Goal: Check status

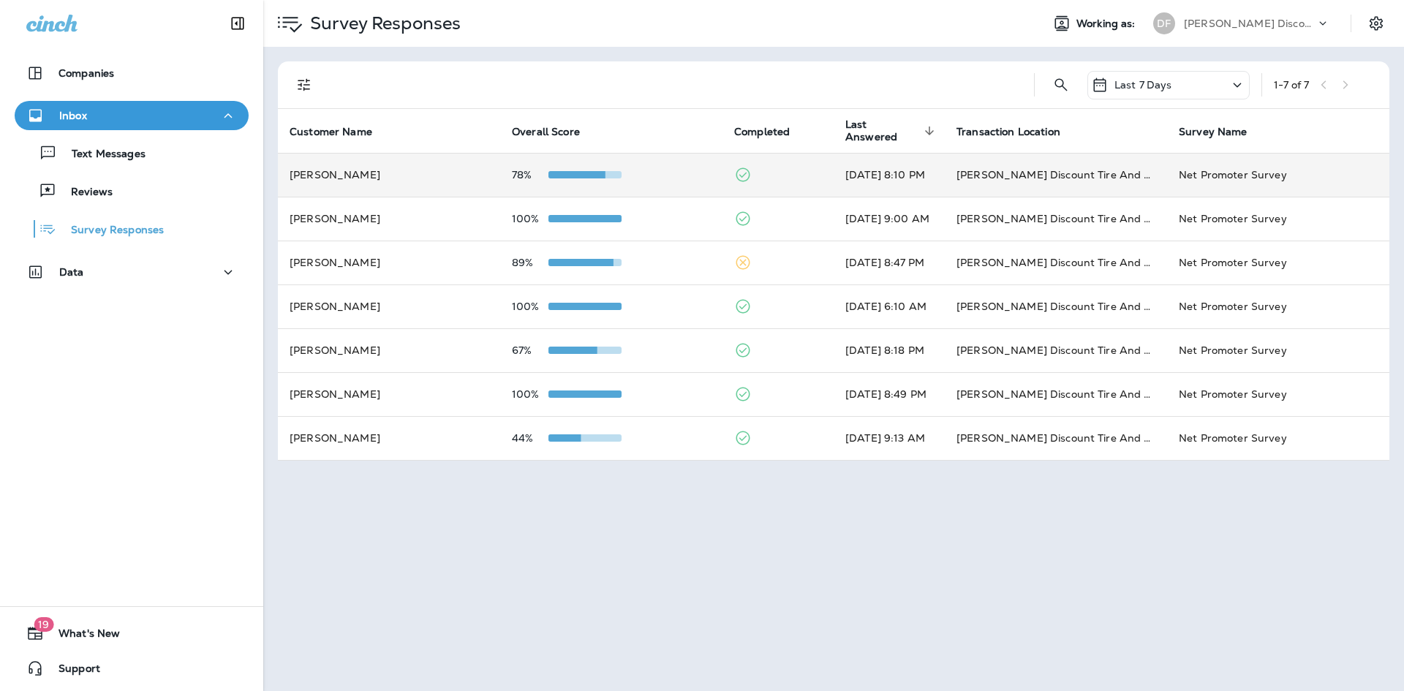
click at [1017, 179] on td "[PERSON_NAME] Discount Tire And Alignment - [GEOGRAPHIC_DATA] ([STREET_ADDRESS])" at bounding box center [1055, 175] width 222 height 44
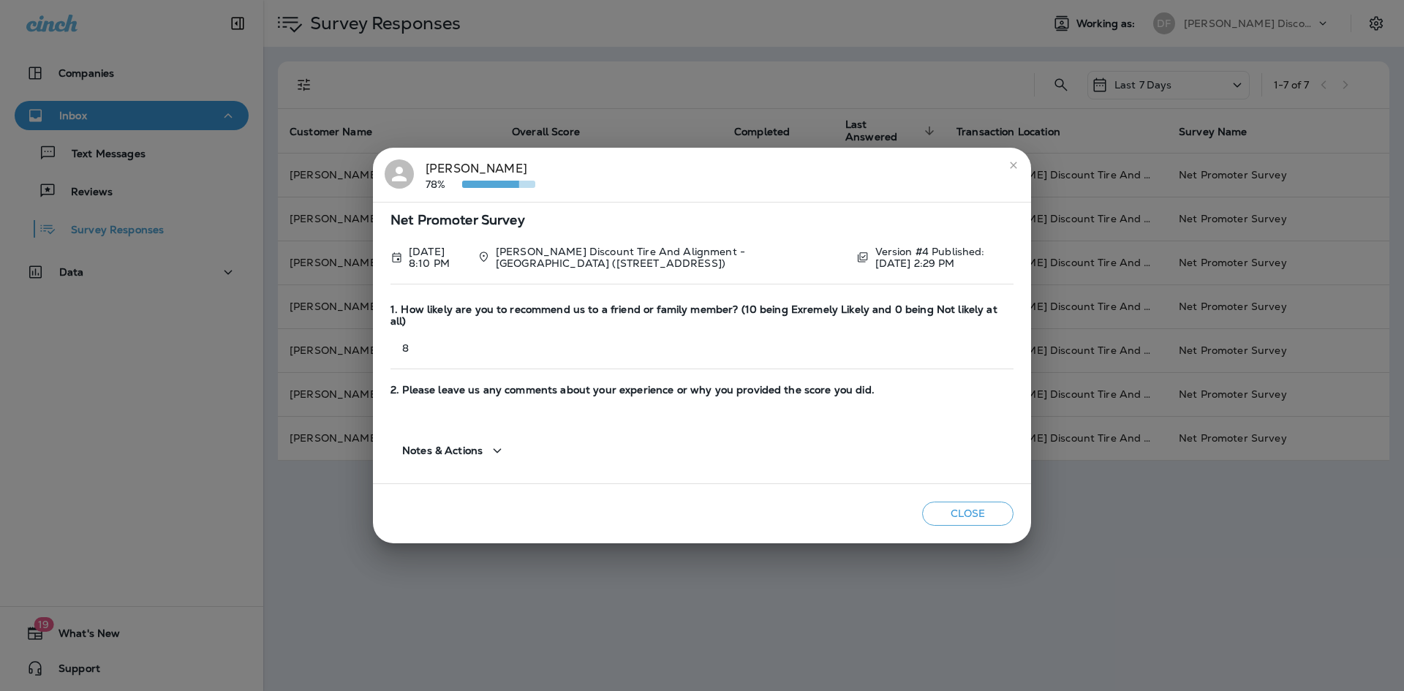
click at [499, 444] on icon "button" at bounding box center [497, 451] width 18 height 18
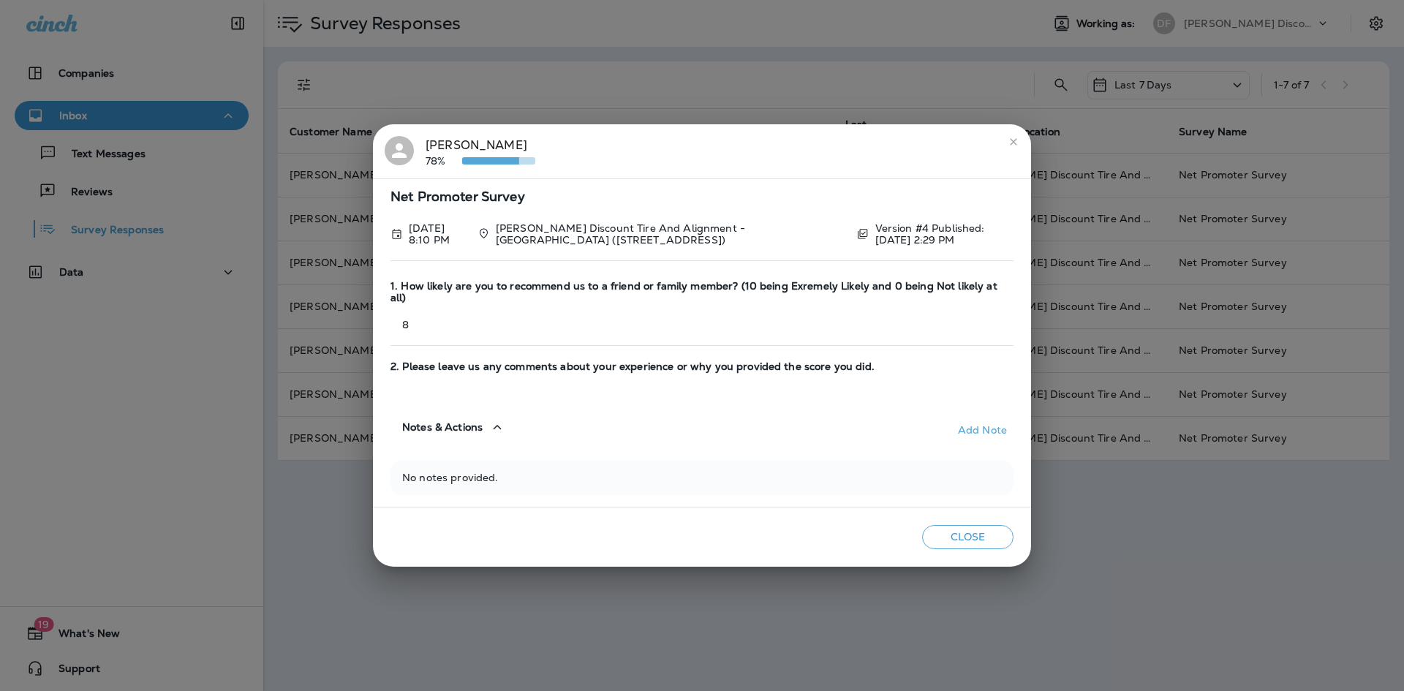
click at [1015, 146] on icon "close" at bounding box center [1013, 142] width 12 height 12
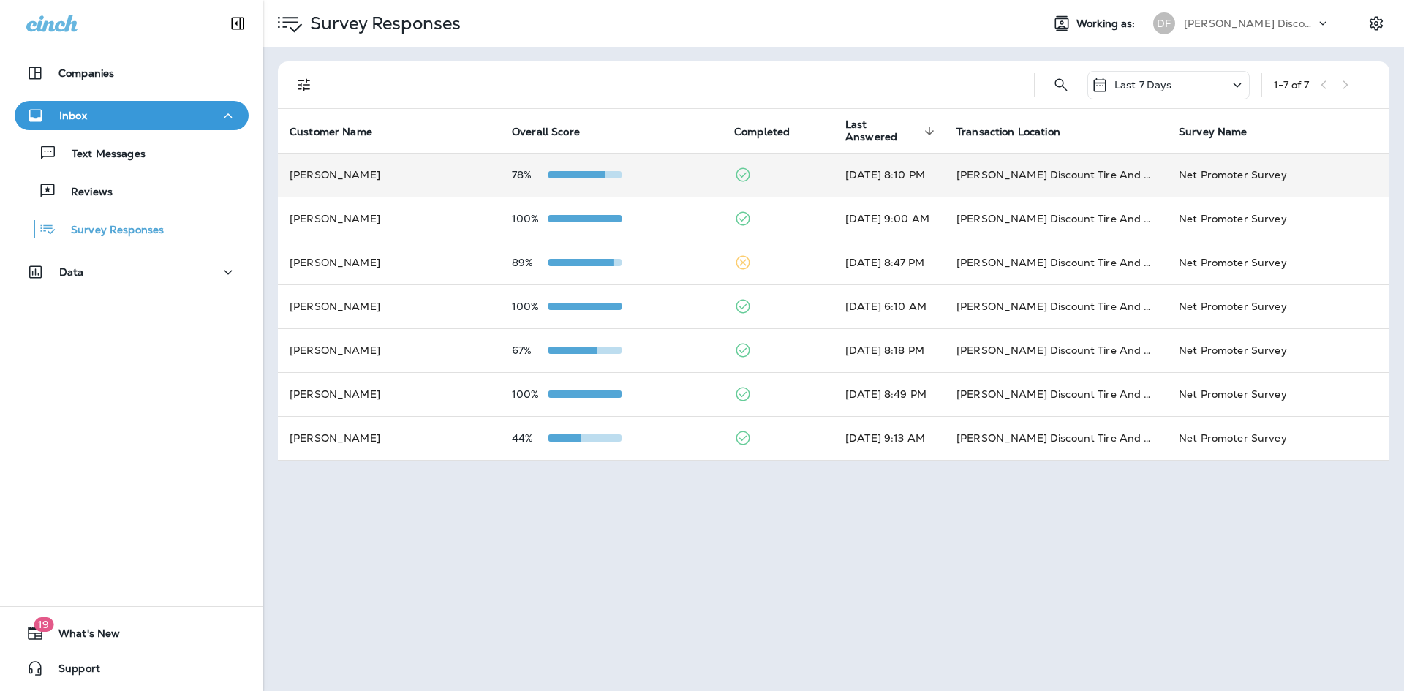
click at [376, 162] on td "[PERSON_NAME]" at bounding box center [389, 175] width 222 height 44
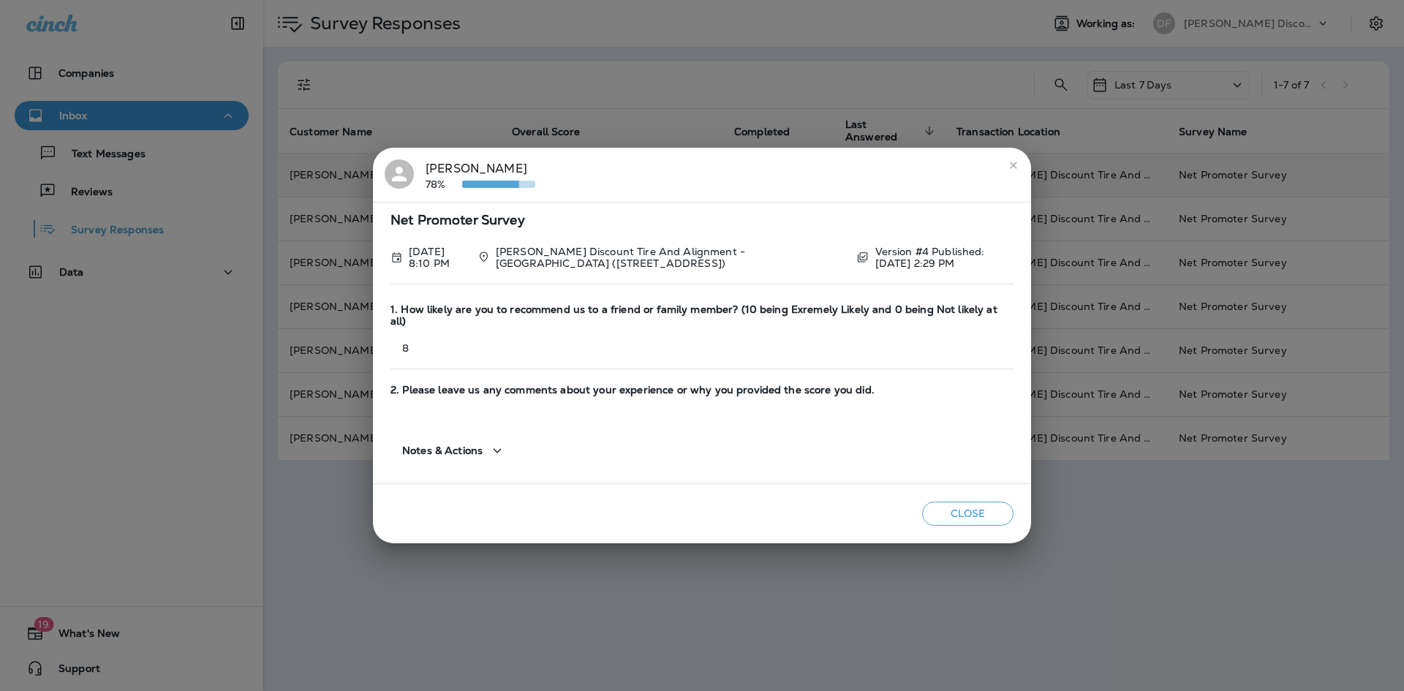
click at [1019, 164] on button "close" at bounding box center [1012, 165] width 23 height 23
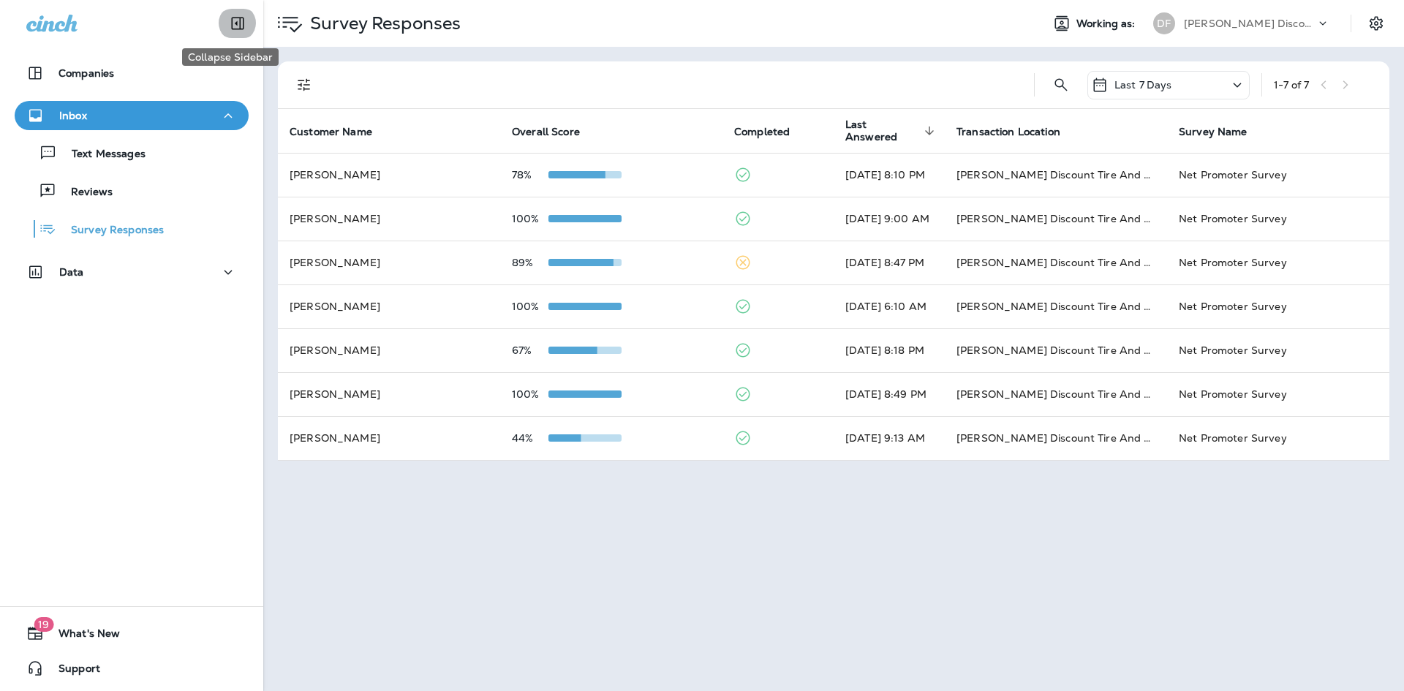
click at [217, 9] on button "Collapse Sidebar" at bounding box center [237, 23] width 41 height 29
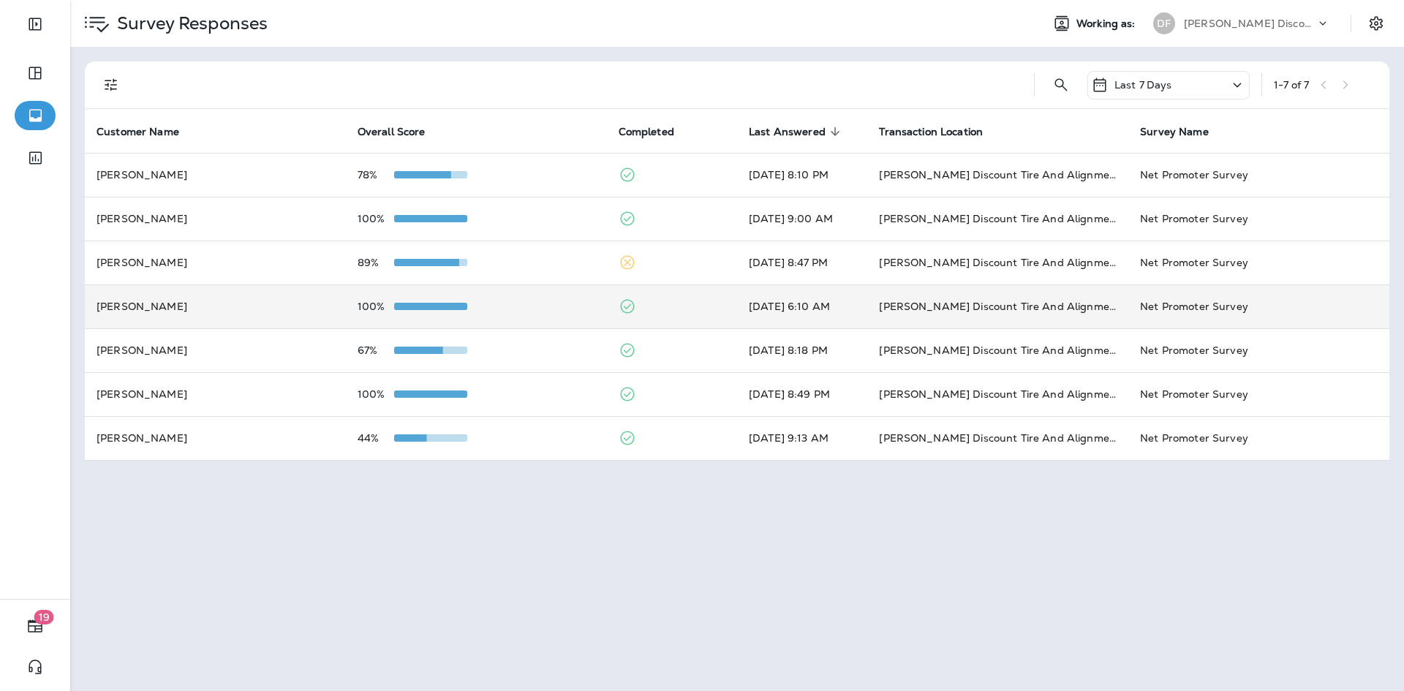
click at [1160, 312] on td "Net Promoter Survey" at bounding box center [1258, 306] width 261 height 44
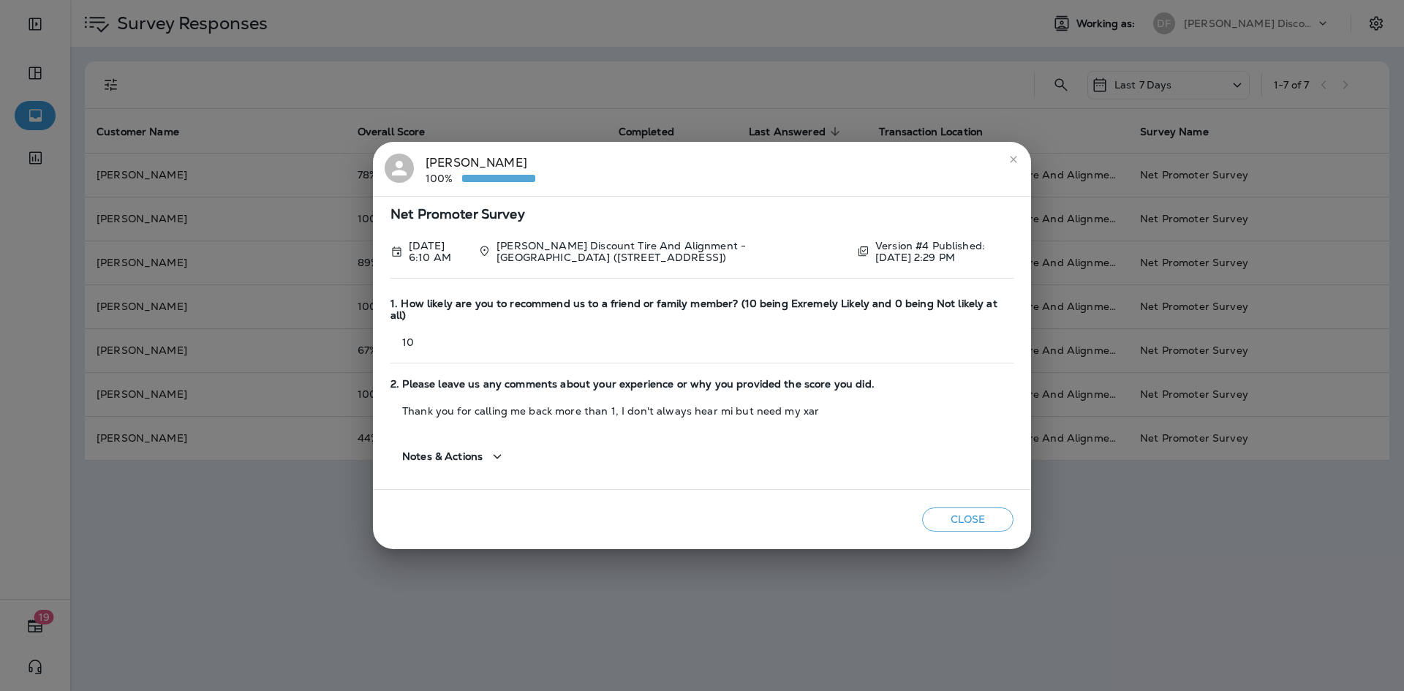
click at [1076, 618] on div "[PERSON_NAME] 100% Net Promoter Survey [DATE] 6:10 AM [PERSON_NAME] Discount Ti…" at bounding box center [702, 345] width 1404 height 691
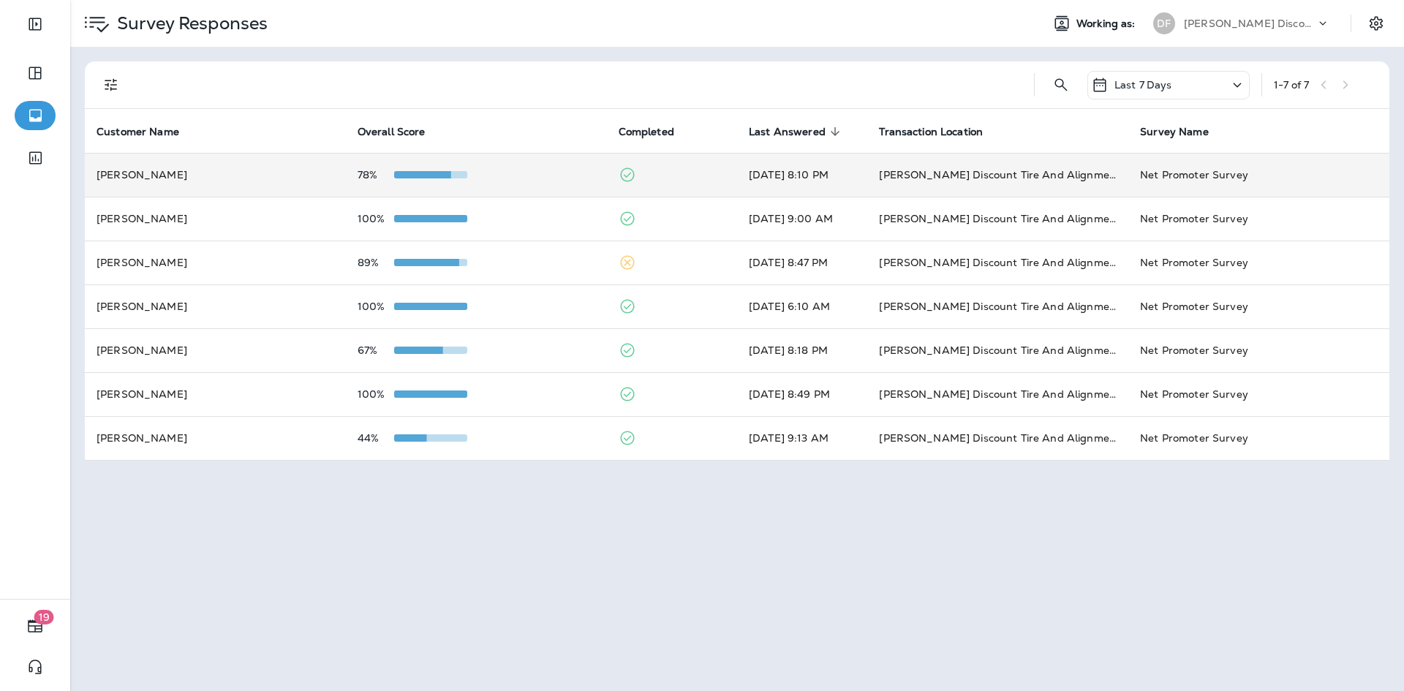
click at [202, 193] on td "[PERSON_NAME]" at bounding box center [215, 175] width 261 height 44
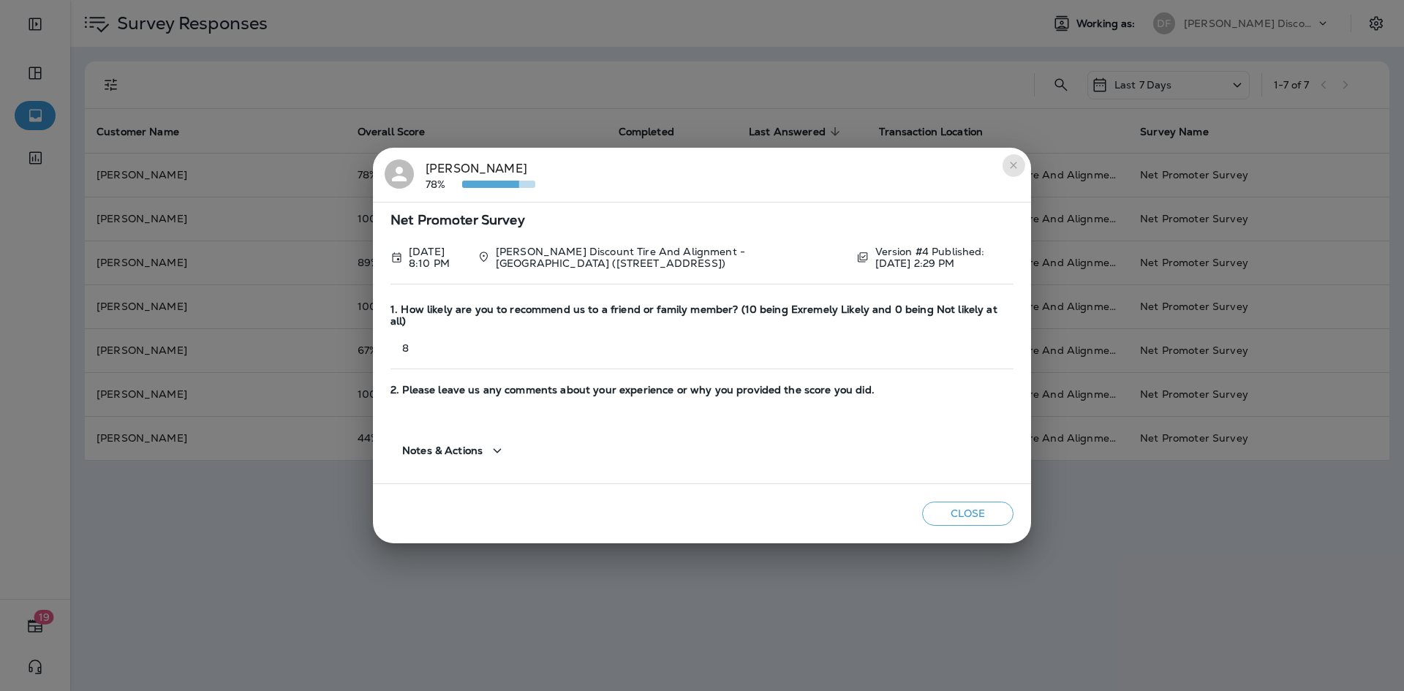
click at [1017, 170] on icon "close" at bounding box center [1013, 165] width 12 height 12
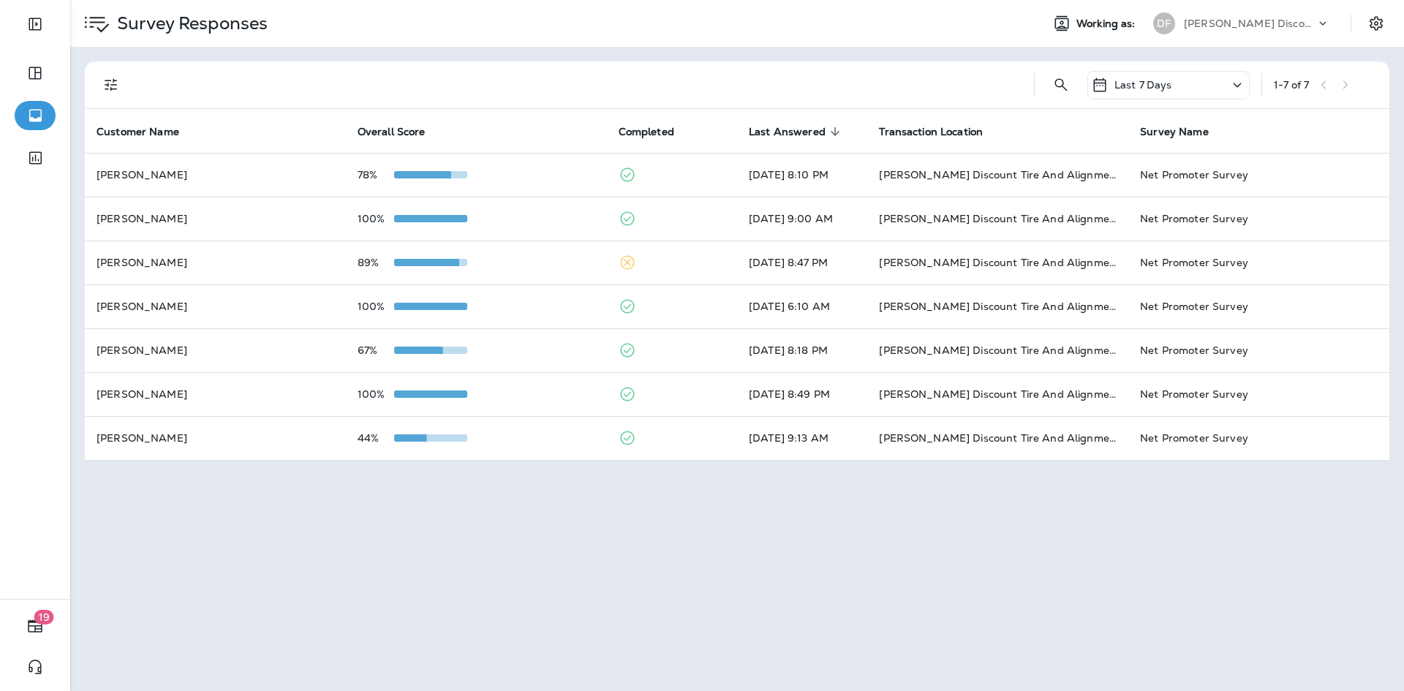
click at [663, 546] on div "Survey Responses Working as: DF Don Foshay's Discount Tire & Alignment Last 7 D…" at bounding box center [736, 345] width 1333 height 691
